Goal: Transaction & Acquisition: Purchase product/service

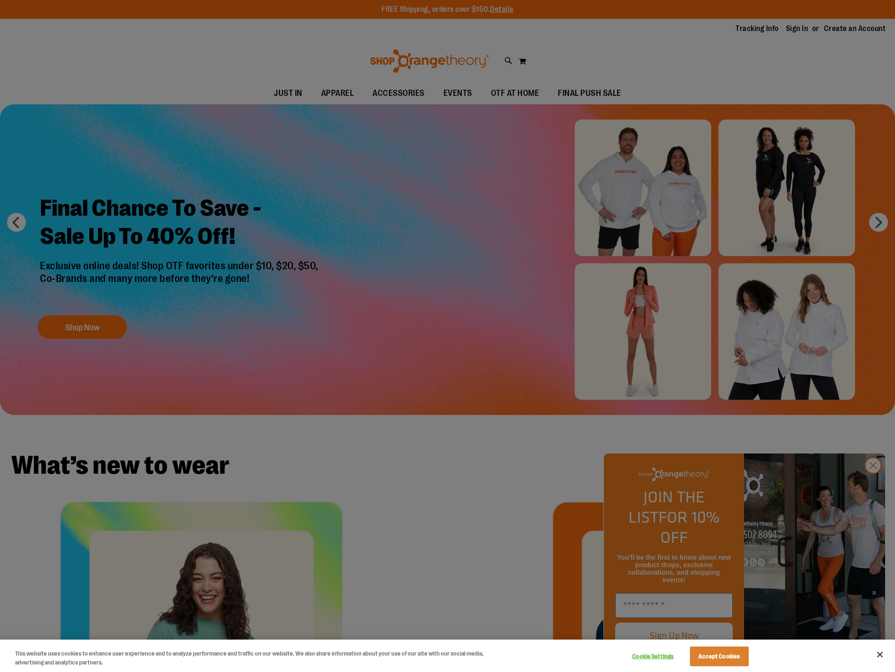
click at [872, 481] on div at bounding box center [447, 336] width 895 height 672
click at [875, 489] on div at bounding box center [447, 336] width 895 height 672
click at [650, 654] on button "Cookie Settings" at bounding box center [652, 656] width 59 height 19
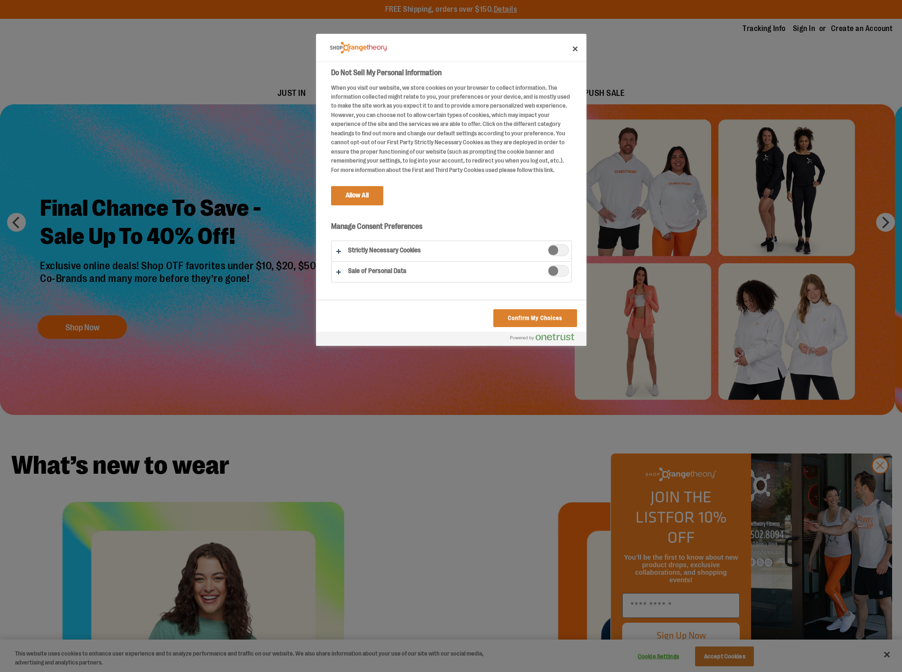
click at [548, 256] on span "Strictly Necessary Cookies" at bounding box center [558, 251] width 21 height 12
click at [545, 322] on button "Confirm My Choices" at bounding box center [534, 318] width 83 height 18
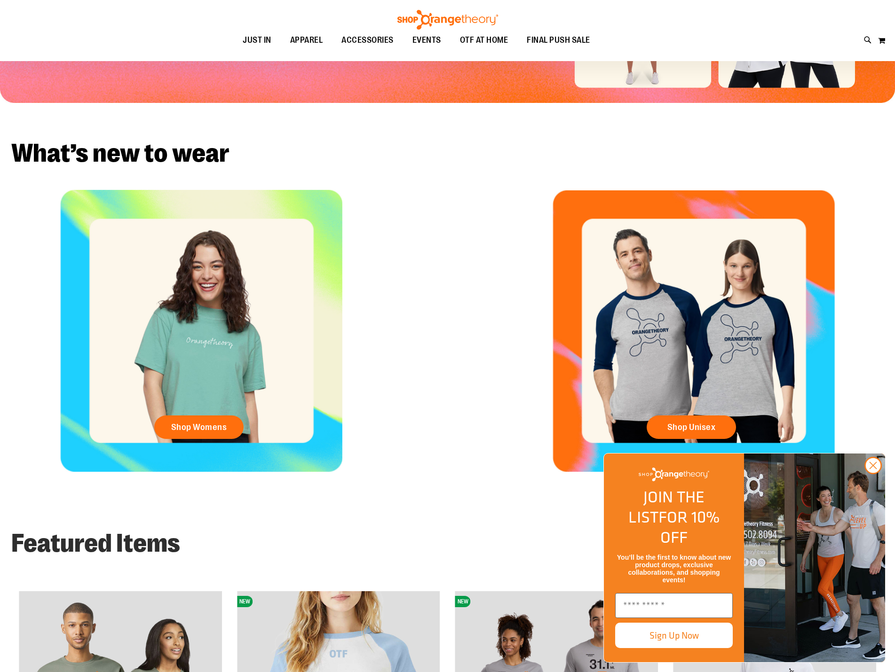
scroll to position [329, 0]
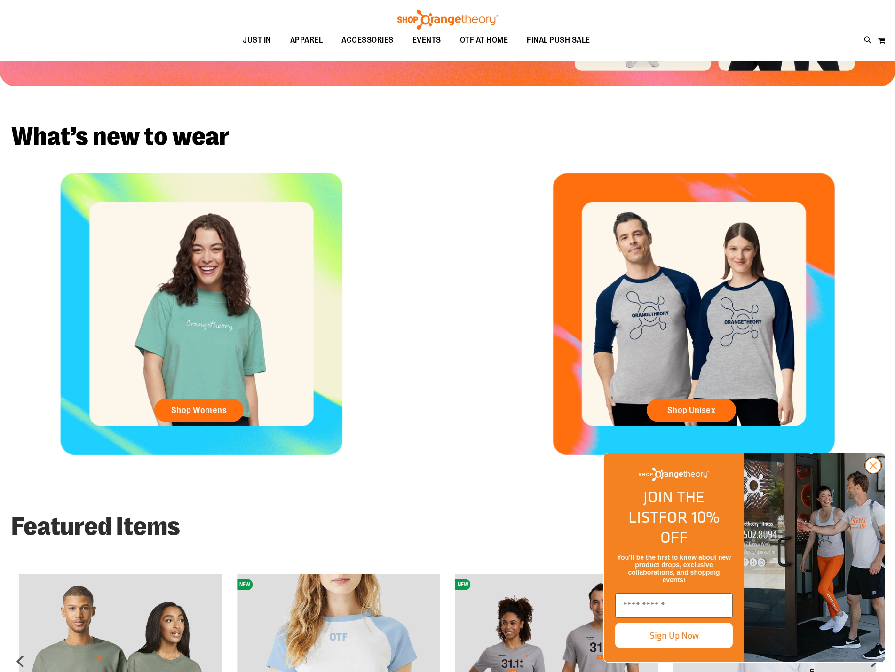
click at [868, 473] on circle "Close dialog" at bounding box center [873, 466] width 16 height 16
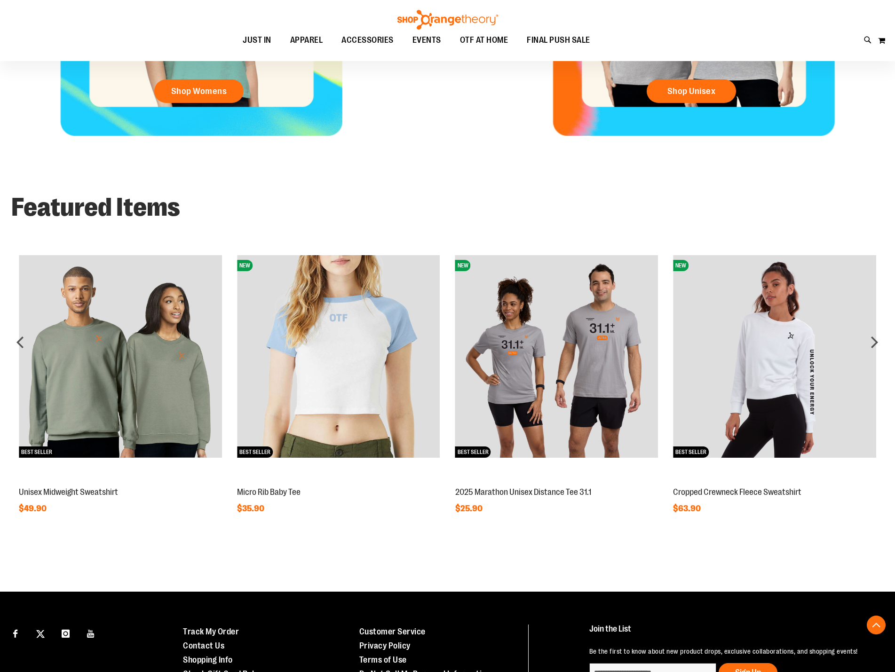
scroll to position [705, 0]
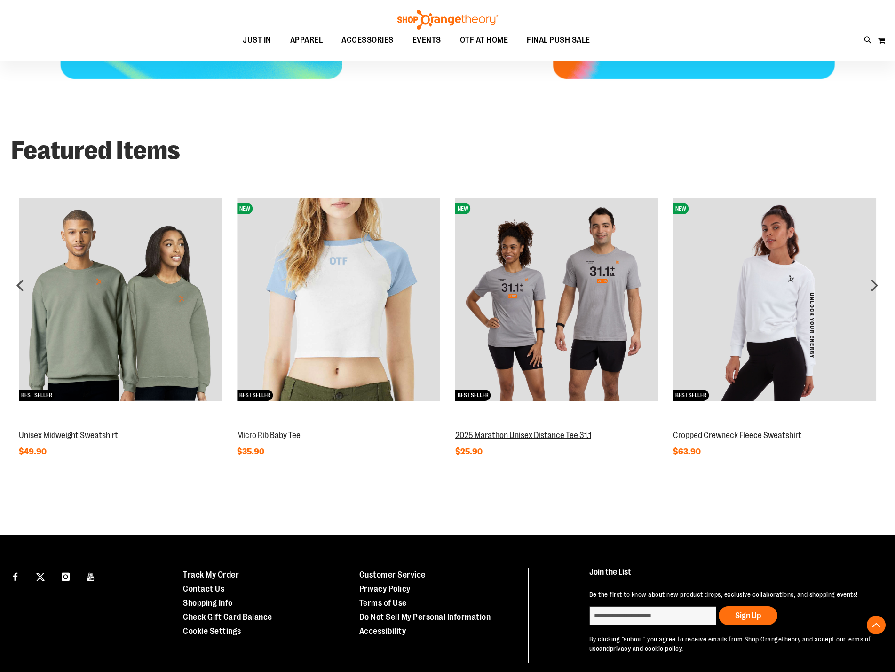
click at [534, 431] on link "2025 Marathon Unisex Distance Tee 31.1" at bounding box center [523, 435] width 136 height 9
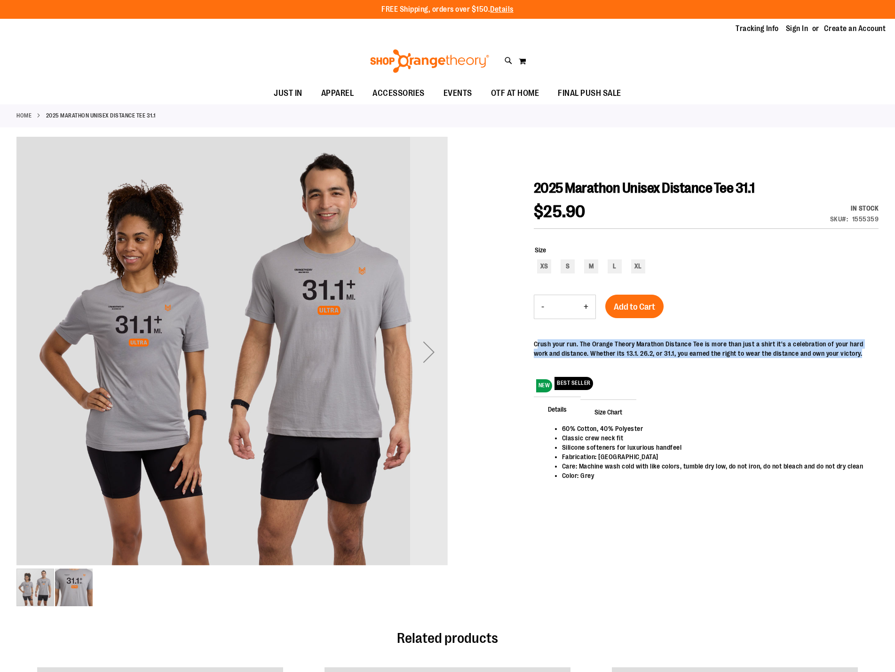
drag, startPoint x: 537, startPoint y: 342, endPoint x: 597, endPoint y: 363, distance: 63.6
click at [597, 358] on p "Crush your run. The Orange Theory Marathon Distance Tee is more than just a shi…" at bounding box center [706, 348] width 345 height 19
click at [665, 358] on p "Crush your run. The Orange Theory Marathon Distance Tee is more than just a shi…" at bounding box center [706, 348] width 345 height 19
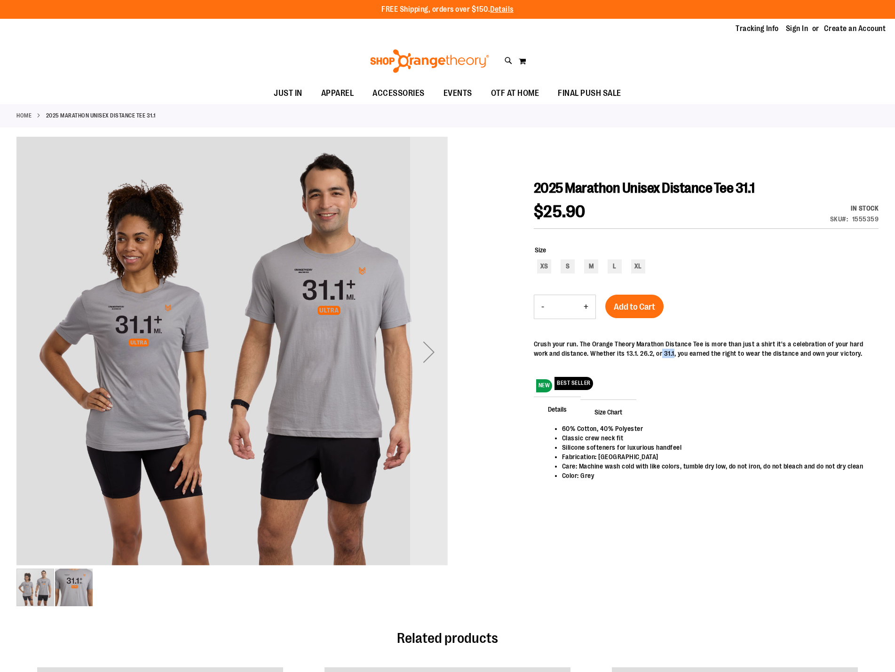
drag, startPoint x: 692, startPoint y: 354, endPoint x: 706, endPoint y: 354, distance: 14.1
click at [706, 354] on p "Crush your run. The Orange Theory Marathon Distance Tee is more than just a shi…" at bounding box center [706, 348] width 345 height 19
